Goal: Find specific page/section: Find specific page/section

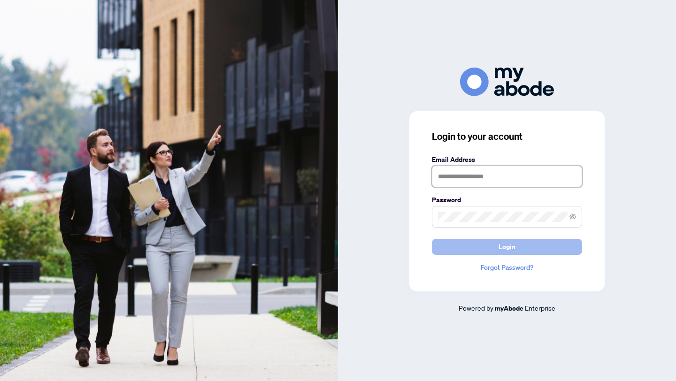
type input "**********"
click at [542, 252] on button "Login" at bounding box center [507, 247] width 150 height 16
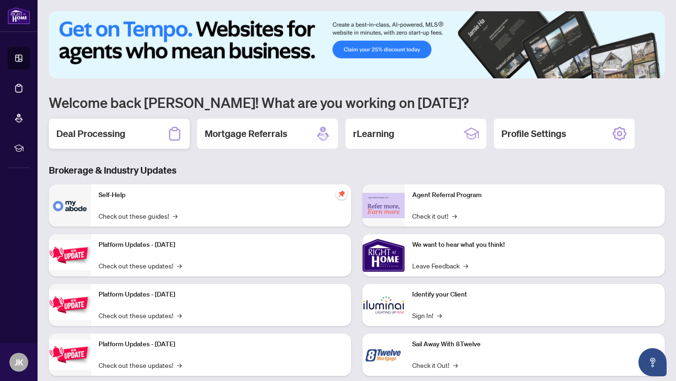
click at [126, 129] on div "Deal Processing" at bounding box center [119, 134] width 141 height 30
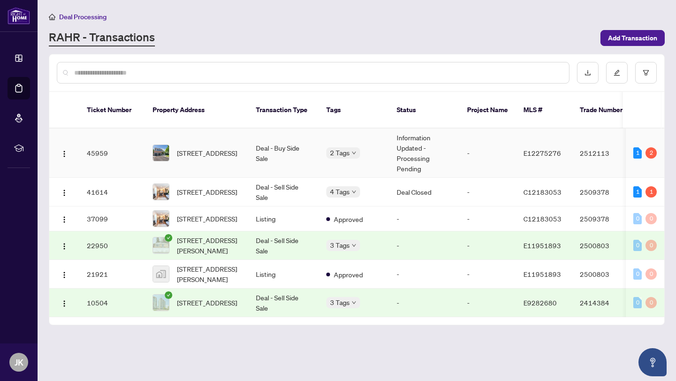
click at [304, 150] on td "Deal - Buy Side Sale" at bounding box center [283, 153] width 70 height 49
